Goal: Register for event/course

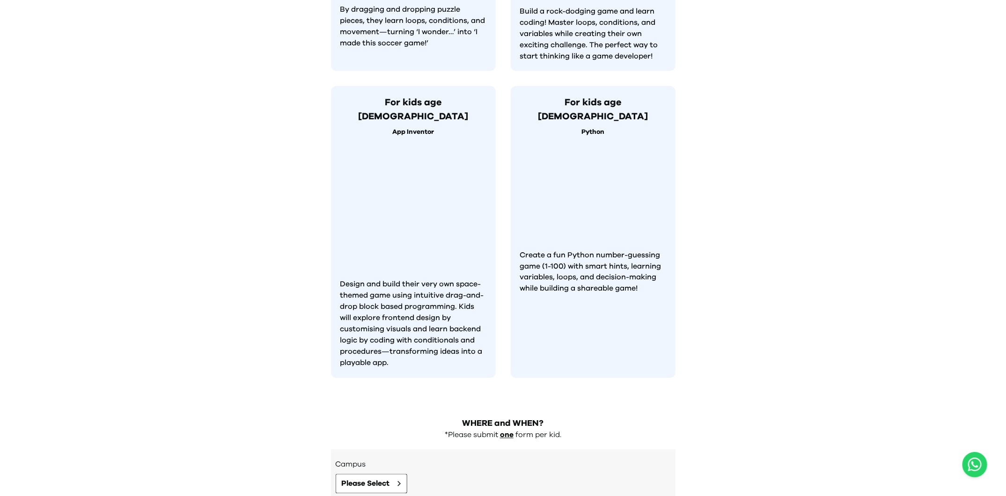
scroll to position [832, 0]
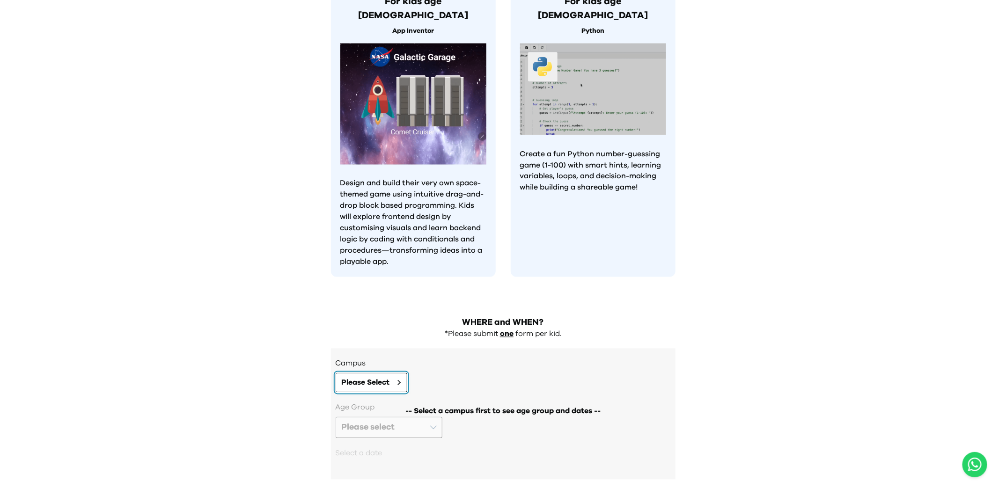
click at [388, 377] on span "Please Select" at bounding box center [366, 382] width 48 height 11
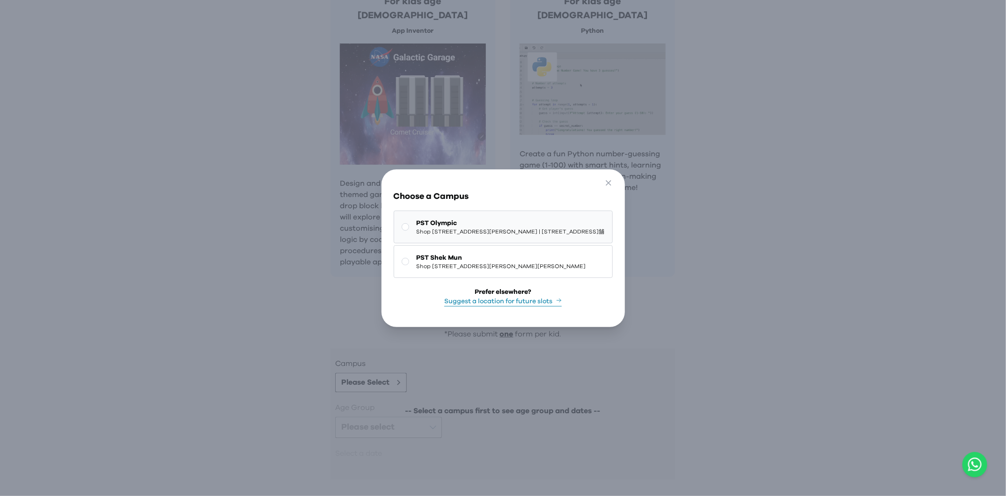
click at [578, 226] on span "PST Olympic" at bounding box center [511, 223] width 188 height 9
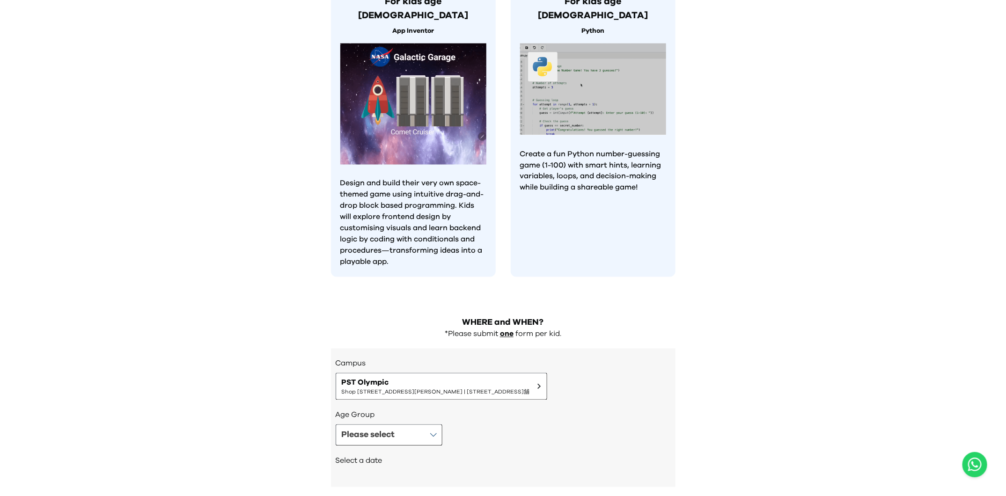
click at [395, 446] on div "Select a date" at bounding box center [503, 462] width 335 height 32
click at [414, 425] on button "Please select" at bounding box center [389, 436] width 107 height 22
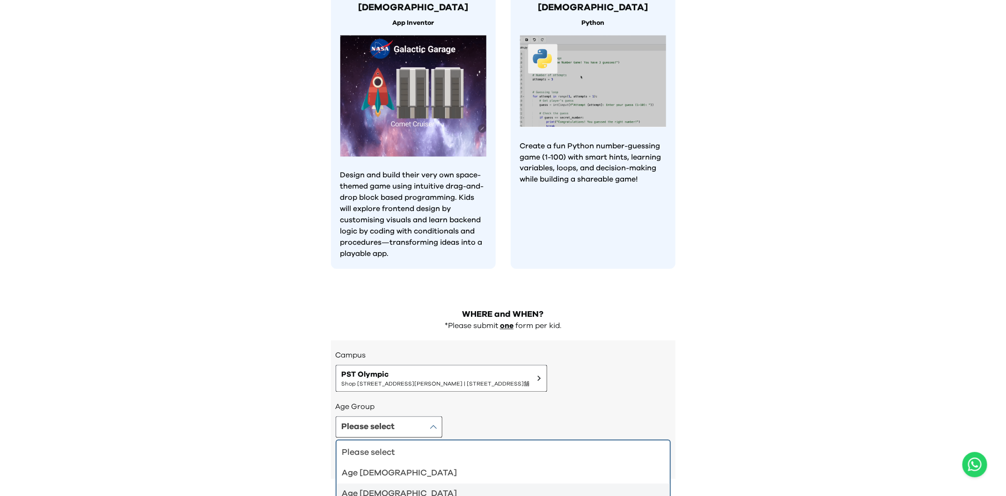
click at [414, 488] on div "Age 6-7" at bounding box center [497, 494] width 311 height 13
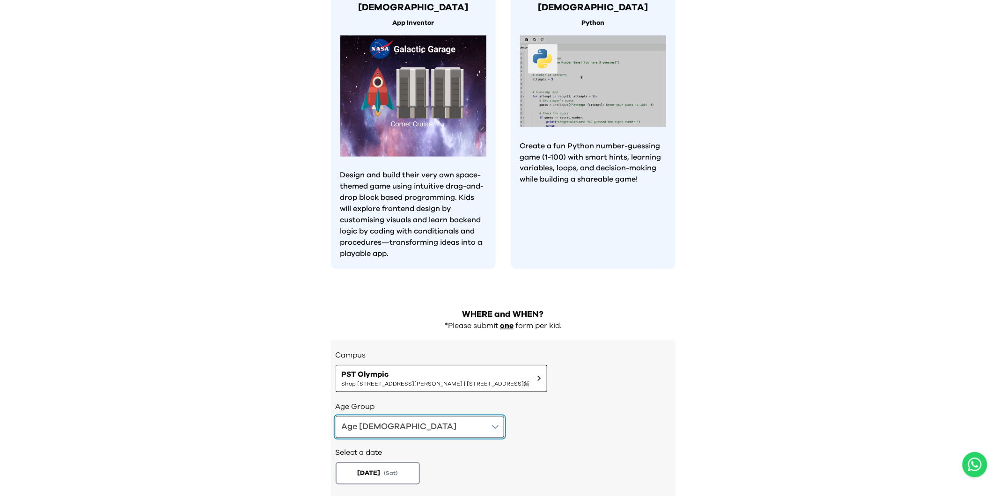
scroll to position [885, 0]
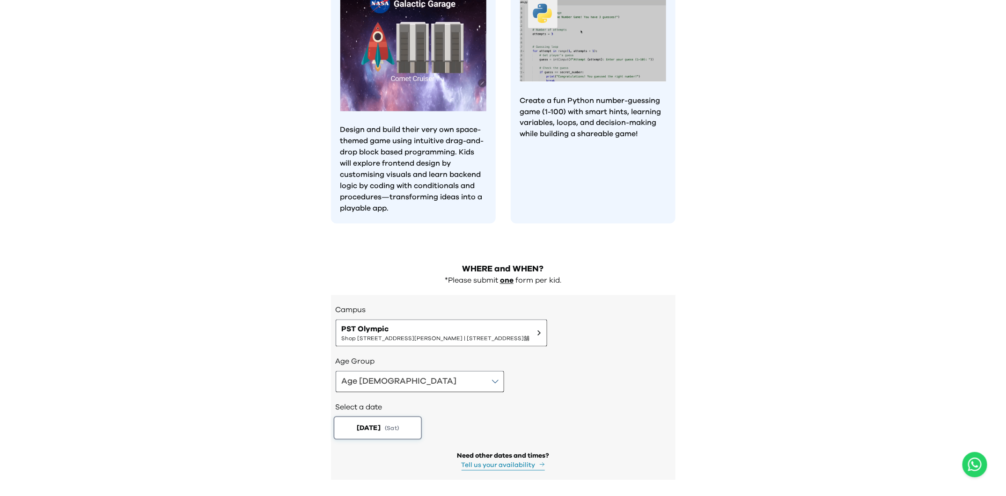
click at [399, 417] on button "2025-08-30 ( Sat )" at bounding box center [377, 428] width 89 height 23
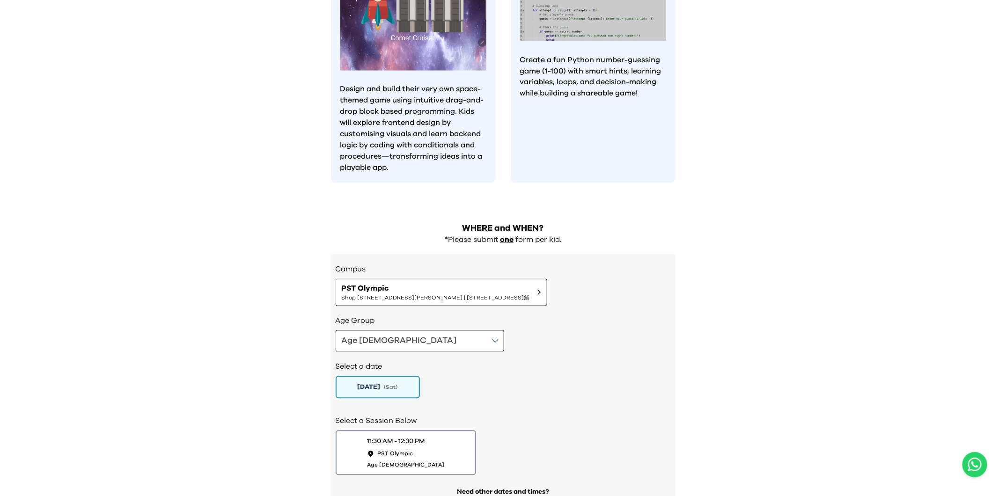
scroll to position [932, 0]
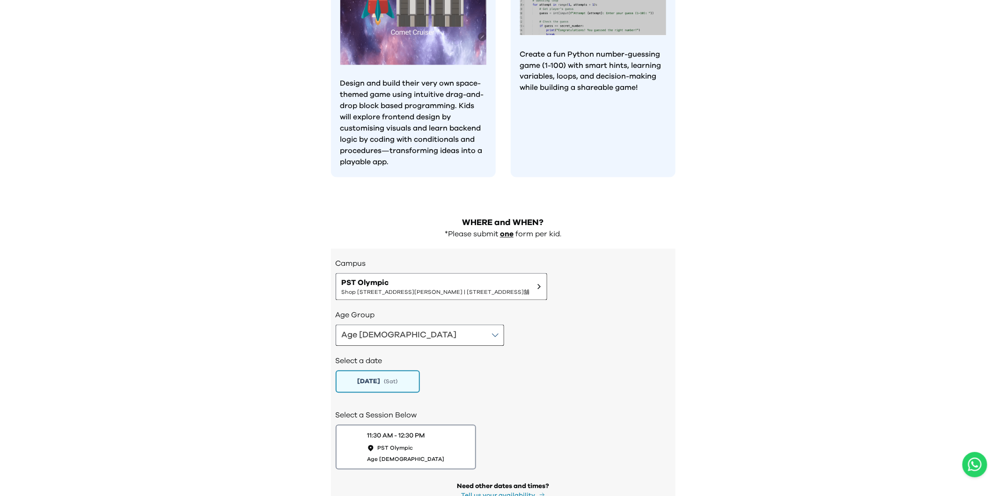
click at [540, 371] on div "2025-08-30 ( Sat )" at bounding box center [503, 382] width 335 height 22
click at [464, 289] on span "Shop 118-119, 1/F, Olympian City 1, 11 Hoi Fai Road, Tai Kok Tsui | 大角咀海輝道11號奧海…" at bounding box center [436, 292] width 188 height 7
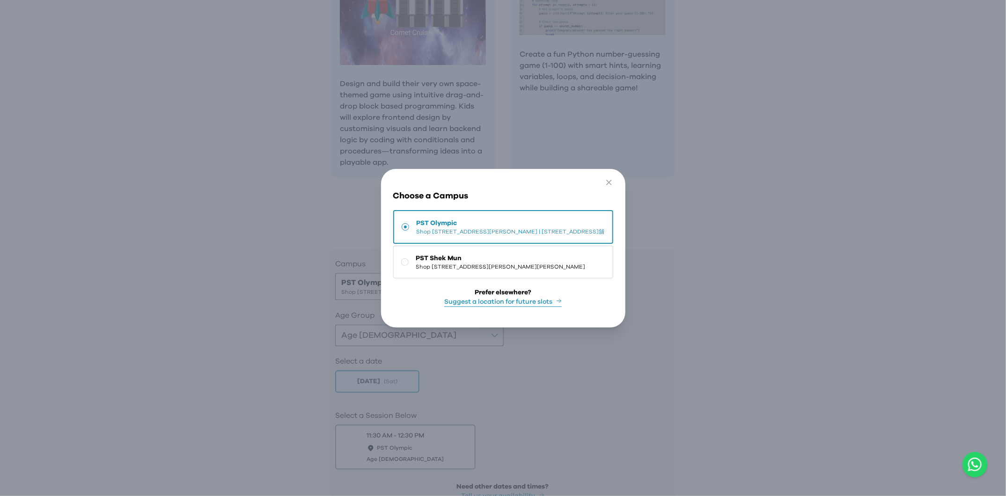
click at [523, 303] on button "Suggest a location for future slots" at bounding box center [503, 302] width 118 height 10
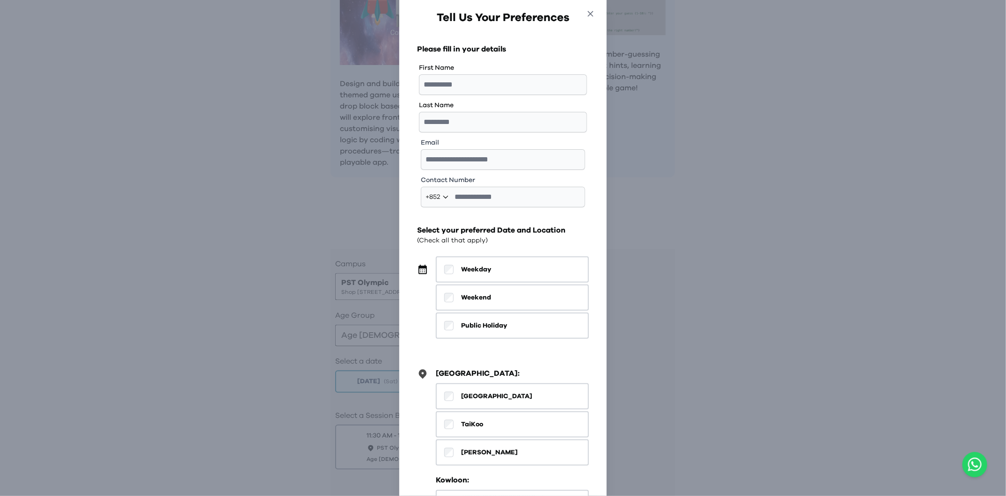
click at [587, 14] on icon "button" at bounding box center [591, 14] width 10 height 10
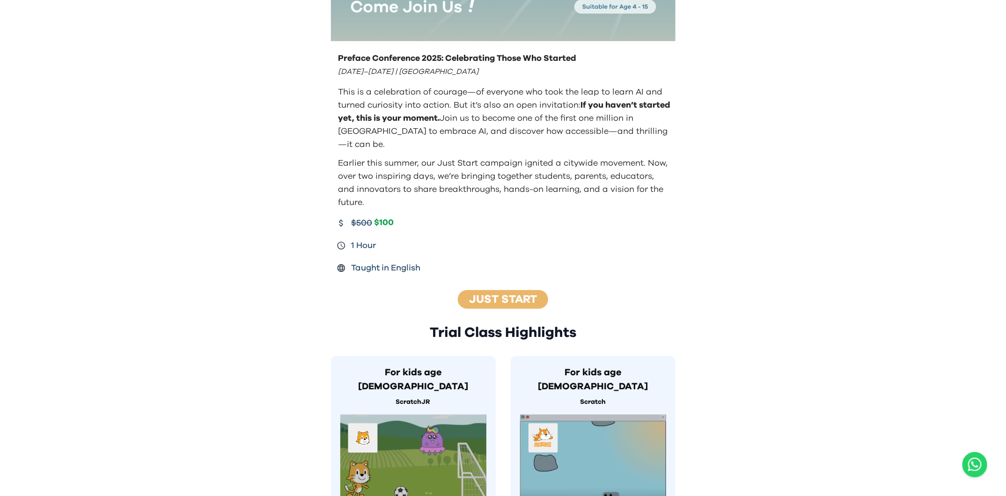
scroll to position [0, 0]
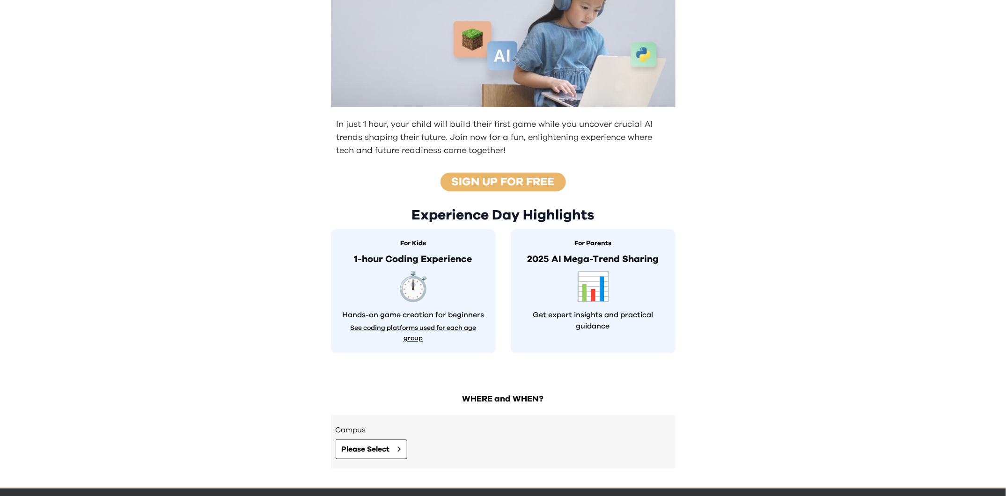
scroll to position [117, 0]
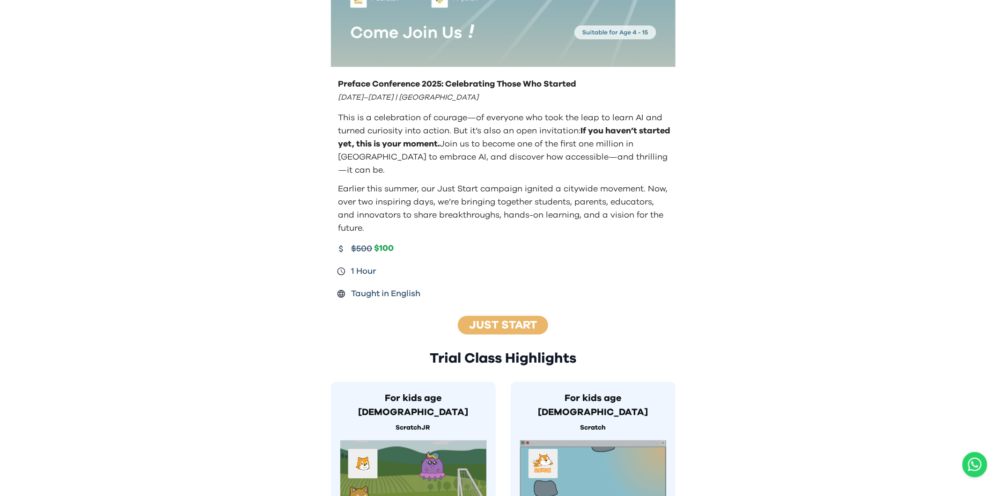
scroll to position [208, 0]
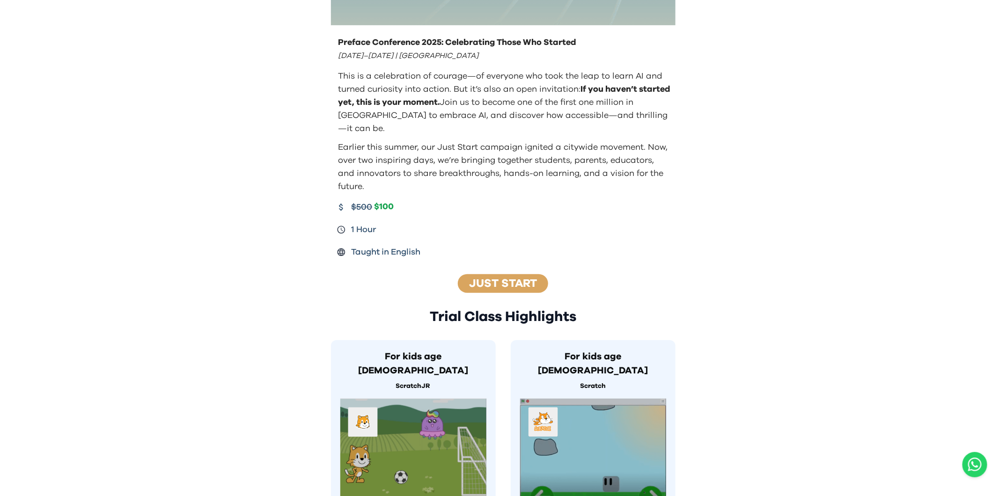
click at [524, 278] on link "Just Start" at bounding box center [503, 283] width 68 height 11
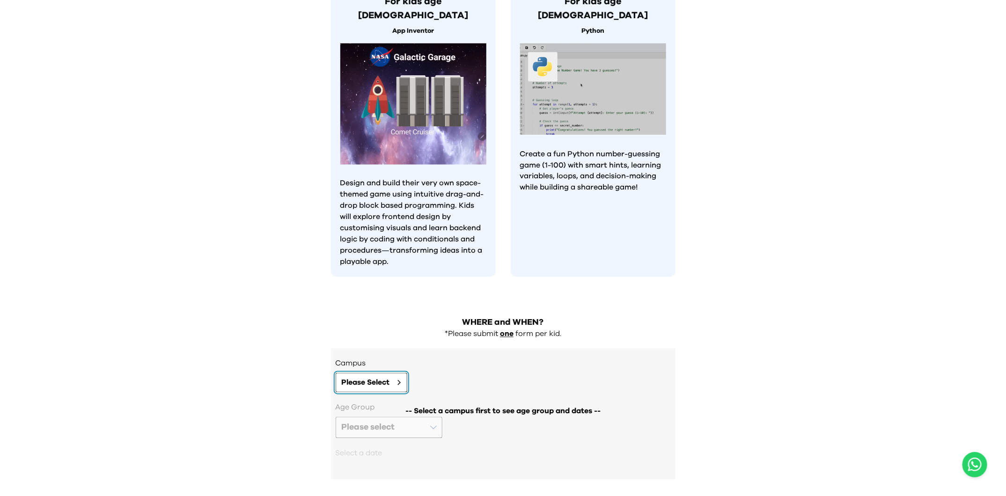
click at [379, 373] on button "Please Select" at bounding box center [372, 383] width 72 height 20
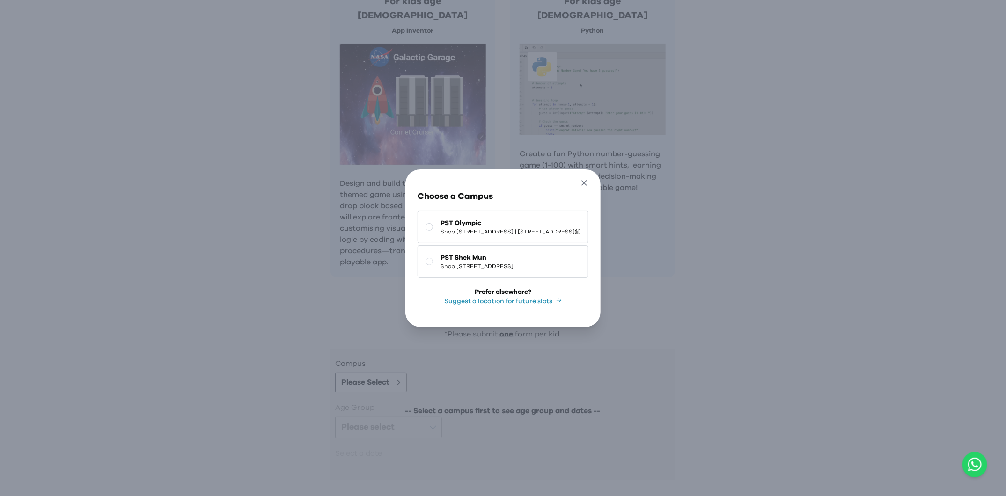
click at [590, 182] on icon "button" at bounding box center [585, 183] width 10 height 10
